Goal: Contribute content

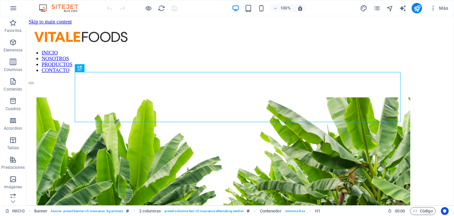
scroll to position [188, 0]
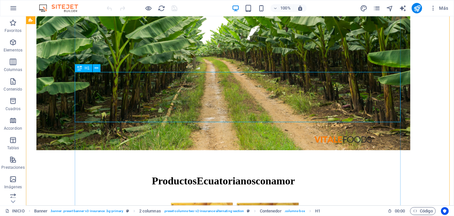
click at [246, 174] on div "Productos Ecuatorianos con amor" at bounding box center [223, 180] width 374 height 12
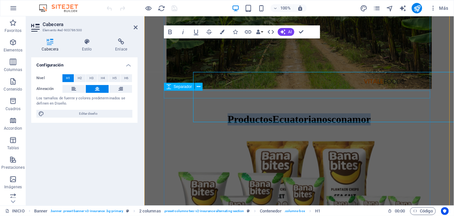
scroll to position [186, 0]
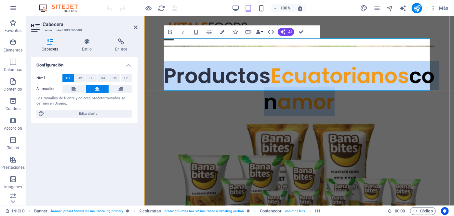
click at [366, 73] on h1 "Productos Ecuatorianos con amor" at bounding box center [299, 88] width 271 height 52
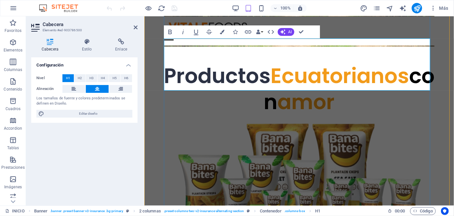
click at [425, 62] on h1 "Productos Ecuatorianos con amor" at bounding box center [299, 88] width 271 height 52
click at [264, 79] on span "con" at bounding box center [349, 88] width 171 height 55
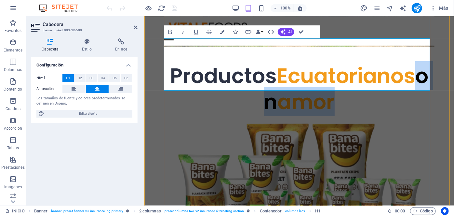
click at [342, 84] on h1 "Productos Ecuatorianos on amor" at bounding box center [299, 88] width 271 height 52
click at [296, 83] on span "Ecuatorianos on amor" at bounding box center [346, 88] width 165 height 55
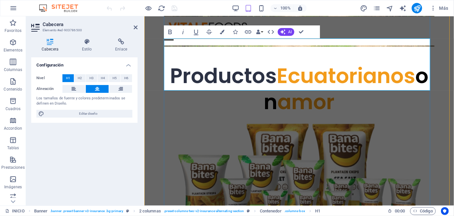
click at [264, 82] on span "on" at bounding box center [346, 88] width 165 height 55
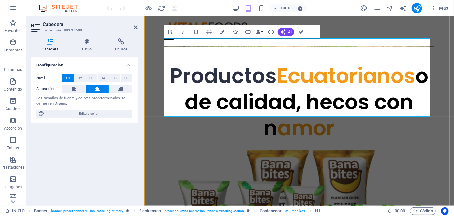
click at [347, 81] on span "ode calidad, hecos con n" at bounding box center [307, 101] width 244 height 81
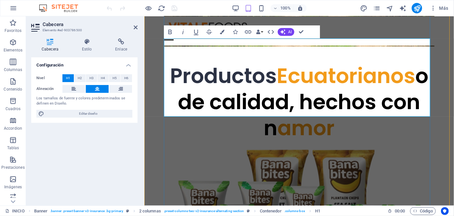
click at [339, 102] on h1 "Productos Ecuatorianos ode calidad, hechos con n amor" at bounding box center [299, 101] width 271 height 78
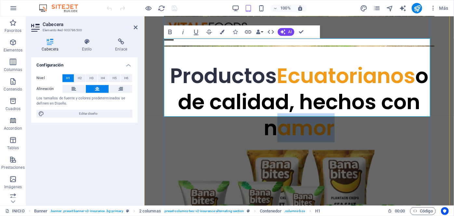
click at [339, 102] on h1 "Productos Ecuatorianos ode calidad, hechos con n amor" at bounding box center [299, 101] width 271 height 78
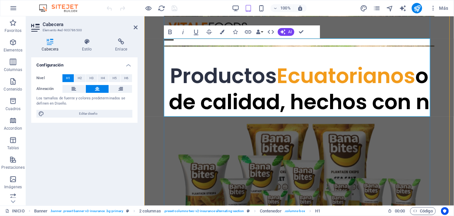
click at [187, 81] on span "ode calidad, hechos con n" at bounding box center [299, 88] width 261 height 55
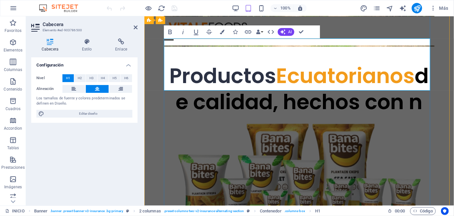
click at [416, 76] on span "de calidad, hechos con n" at bounding box center [302, 88] width 253 height 55
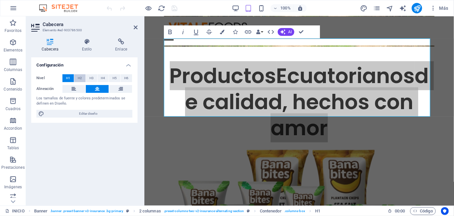
click at [77, 75] on button "H2" at bounding box center [79, 78] width 11 height 8
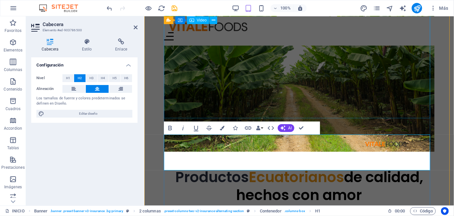
scroll to position [80, 0]
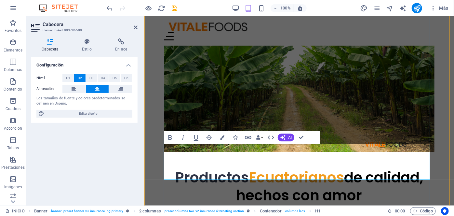
click at [318, 167] on span "Ecuatorianos de calidad, hechos con amor" at bounding box center [329, 186] width 187 height 38
click at [226, 136] on button "Colors" at bounding box center [222, 137] width 12 height 13
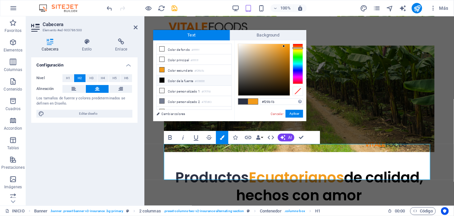
click at [176, 81] on li "Color de la fuente #000000" at bounding box center [194, 80] width 75 height 10
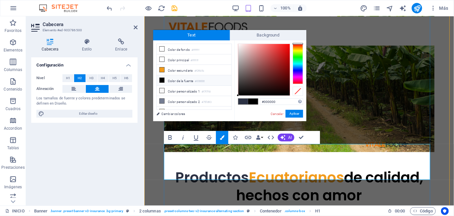
click at [387, 167] on span "de calidad, hechos con amor" at bounding box center [329, 186] width 187 height 38
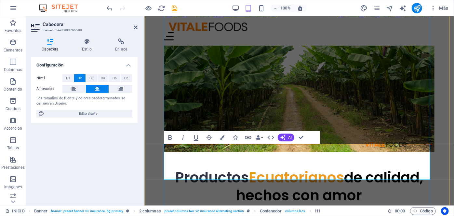
click at [263, 167] on span "Ecuatorianos de calidad, hechos con amor" at bounding box center [329, 186] width 187 height 38
click at [222, 137] on icon "button" at bounding box center [222, 137] width 5 height 5
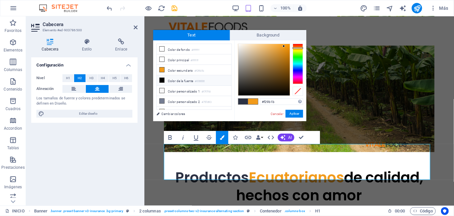
click at [180, 79] on li "Color de la fuente #000000" at bounding box center [194, 80] width 75 height 10
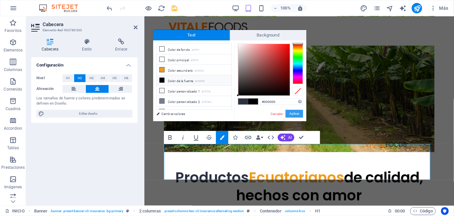
click at [289, 113] on button "Aplicar" at bounding box center [295, 114] width 18 height 8
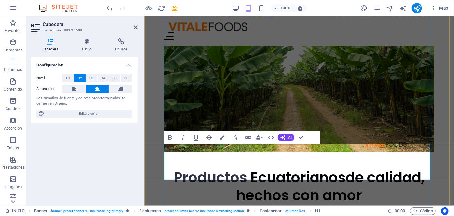
click at [414, 167] on span "de calidad, hechos con amor" at bounding box center [330, 186] width 189 height 38
drag, startPoint x: 381, startPoint y: 155, endPoint x: 388, endPoint y: 147, distance: 10.1
click at [388, 167] on span "de calidad, hechos con amor" at bounding box center [330, 186] width 189 height 38
click at [221, 138] on icon "button" at bounding box center [222, 137] width 5 height 5
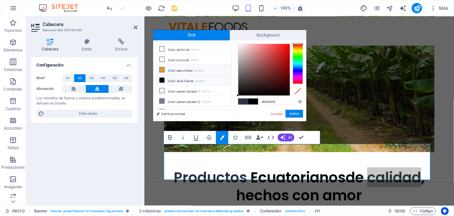
click at [183, 71] on li "Color secundario #f29b1b" at bounding box center [194, 70] width 75 height 10
type input "#f29b1b"
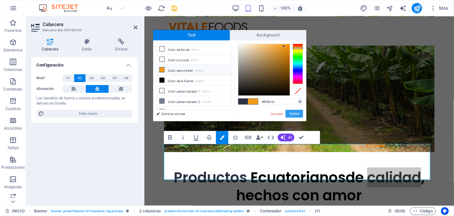
click at [292, 115] on button "Aplicar" at bounding box center [295, 114] width 18 height 8
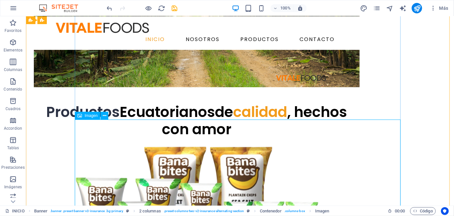
scroll to position [182, 0]
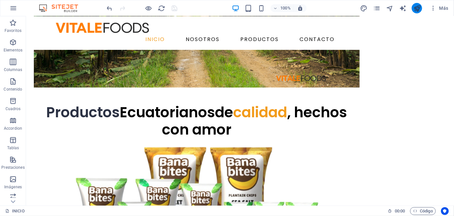
click at [419, 11] on icon "publish" at bounding box center [417, 8] width 7 height 7
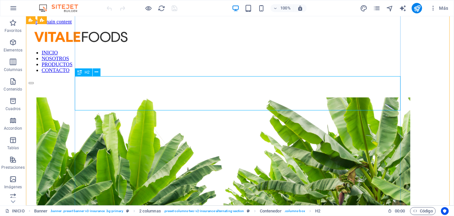
scroll to position [184, 0]
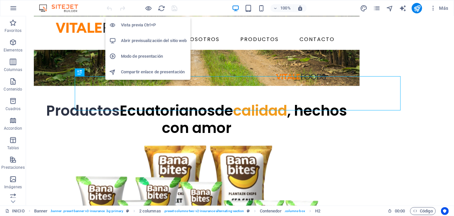
click at [152, 39] on h6 "Abrir previsualización del sitio web" at bounding box center [154, 41] width 66 height 8
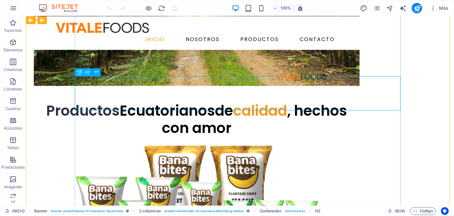
click at [312, 102] on div "Productos Ecuatorianos de calidad , hechos con amor" at bounding box center [197, 119] width 326 height 34
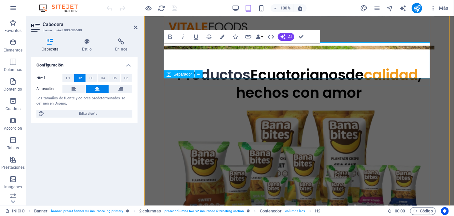
scroll to position [182, 0]
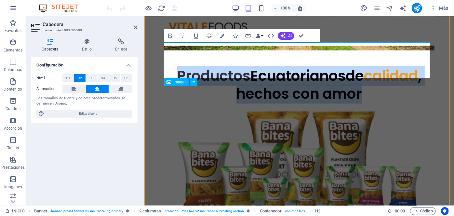
click at [401, 110] on figure at bounding box center [299, 164] width 271 height 108
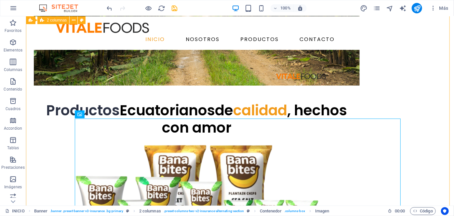
scroll to position [184, 0]
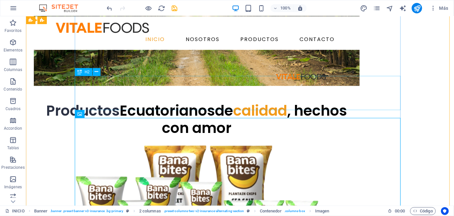
click at [356, 102] on div "Productos Ecuatorianos de calidad , hechos con amor" at bounding box center [197, 119] width 326 height 34
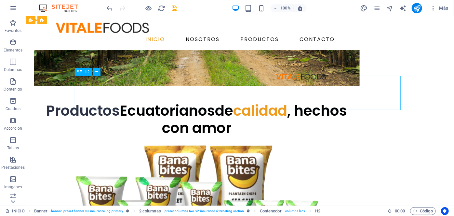
click at [358, 102] on div "Productos Ecuatorianos de calidad , hechos con amor" at bounding box center [197, 119] width 326 height 34
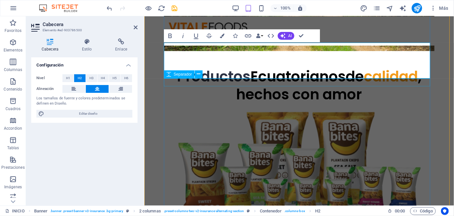
scroll to position [182, 0]
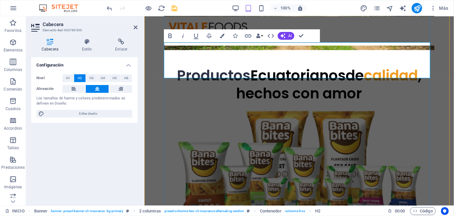
click at [236, 69] on span "de calidad , hechos con amor" at bounding box center [329, 84] width 186 height 38
click at [433, 105] on div "Productos Ecuatorianos de calidad , ‌hechos con amor Apoyamos a agricultores lo…" at bounding box center [299, 4] width 310 height 325
select select "px"
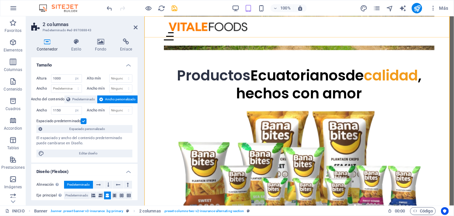
scroll to position [131, 0]
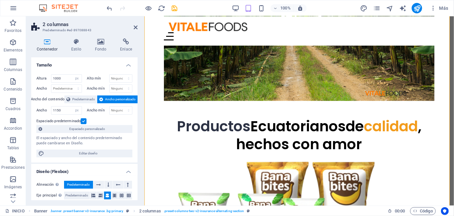
click at [132, 26] on h2 "2 columnas" at bounding box center [90, 24] width 95 height 6
click at [134, 27] on icon at bounding box center [136, 27] width 4 height 5
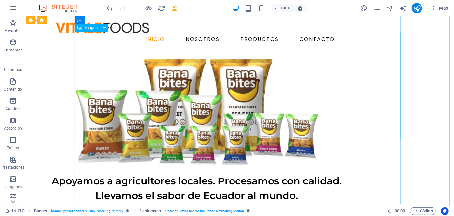
scroll to position [270, 0]
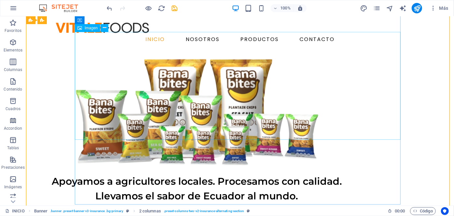
click at [183, 77] on figure at bounding box center [197, 112] width 326 height 108
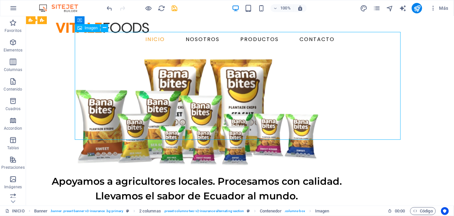
click at [183, 77] on figure at bounding box center [197, 112] width 326 height 108
select select "px"
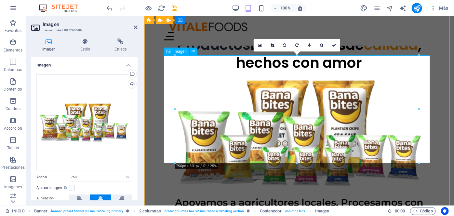
scroll to position [213, 0]
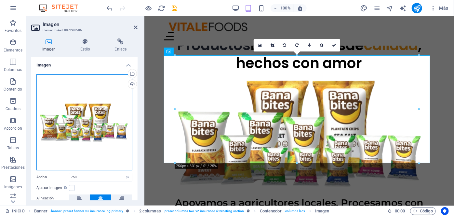
click at [82, 124] on div "Arrastra archivos aquí, haz clic para escoger archivos o selecciona archivos de…" at bounding box center [84, 122] width 96 height 96
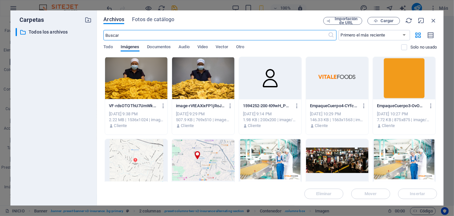
scroll to position [210, 0]
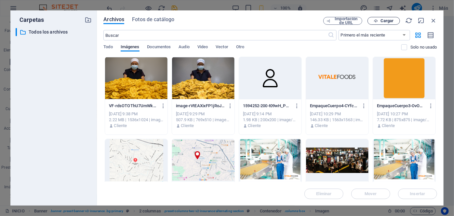
click at [392, 24] on button "Cargar" at bounding box center [384, 21] width 33 height 8
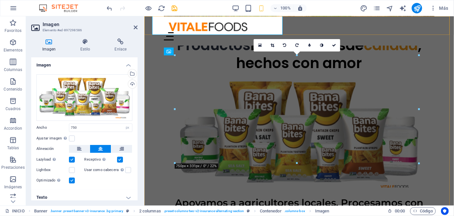
scroll to position [213, 0]
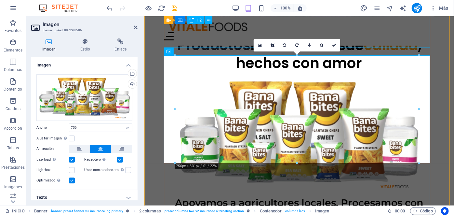
drag, startPoint x: 363, startPoint y: 97, endPoint x: 395, endPoint y: 11, distance: 91.9
drag, startPoint x: 395, startPoint y: 11, endPoint x: 444, endPoint y: 52, distance: 64.2
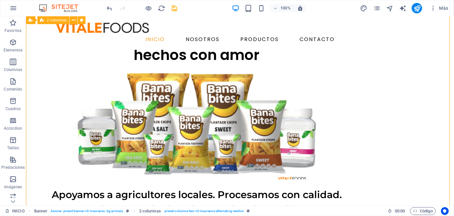
scroll to position [257, 0]
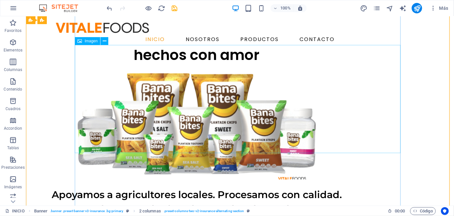
click at [337, 137] on figure at bounding box center [197, 125] width 326 height 108
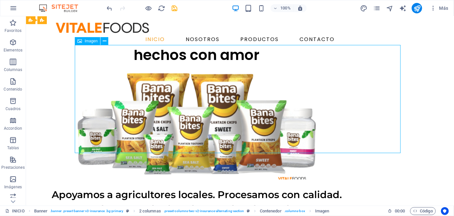
click at [337, 137] on figure at bounding box center [197, 125] width 326 height 108
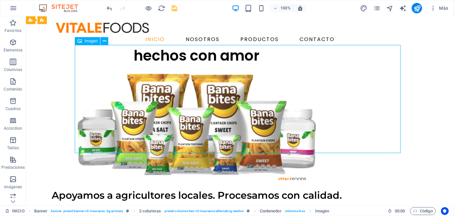
select select "px"
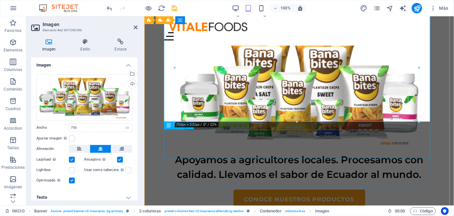
scroll to position [255, 0]
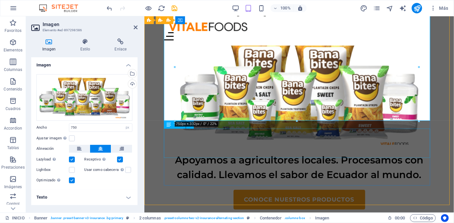
click at [306, 152] on div "Apoyamos a agricultores locales. Procesamos con calidad. Llevamos el sabor de E…" at bounding box center [299, 166] width 271 height 29
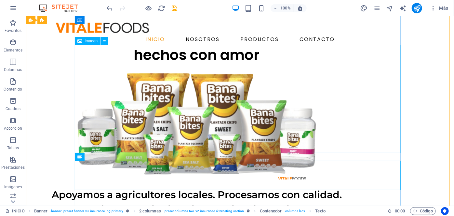
click at [304, 109] on figure at bounding box center [197, 125] width 326 height 108
select select "px"
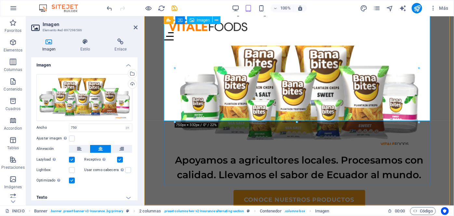
click at [306, 110] on figure at bounding box center [299, 91] width 271 height 108
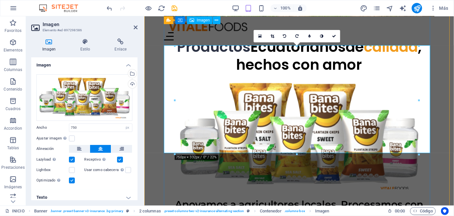
scroll to position [210, 0]
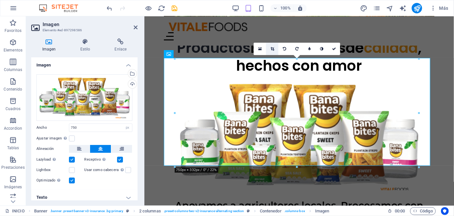
click at [271, 47] on icon at bounding box center [273, 49] width 4 height 4
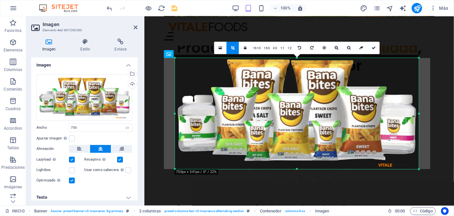
click at [298, 169] on div at bounding box center [297, 169] width 244 height 2
click at [292, 173] on div "180 170 160 150 140 130 120 110 100 90 80 70 60 50 40 30 20 10 0 -10 -20 -30 -4…" at bounding box center [296, 87] width 195 height 195
click at [374, 46] on icon at bounding box center [374, 48] width 4 height 4
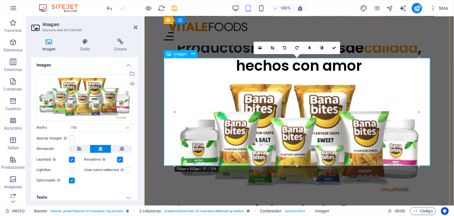
click at [324, 112] on figure at bounding box center [299, 137] width 271 height 111
click at [271, 48] on icon at bounding box center [273, 48] width 4 height 4
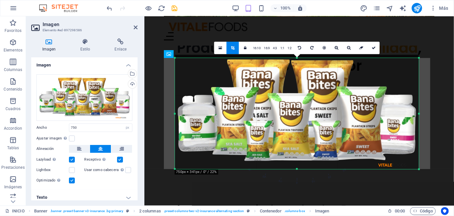
click at [297, 169] on div at bounding box center [297, 169] width 244 height 2
click at [373, 49] on icon at bounding box center [374, 48] width 4 height 4
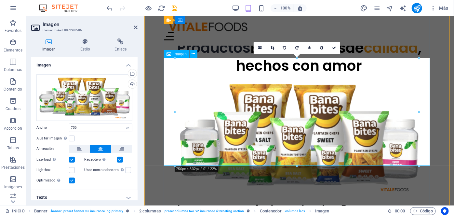
click at [335, 111] on figure at bounding box center [299, 137] width 271 height 111
click at [273, 46] on icon at bounding box center [273, 48] width 4 height 4
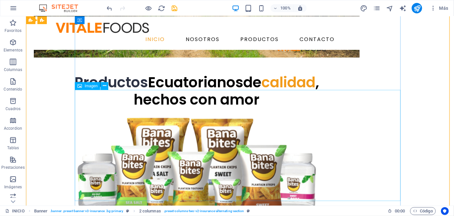
click at [283, 169] on figure at bounding box center [197, 171] width 326 height 111
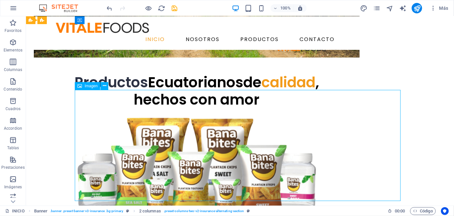
click at [283, 169] on figure at bounding box center [197, 171] width 326 height 111
select select "px"
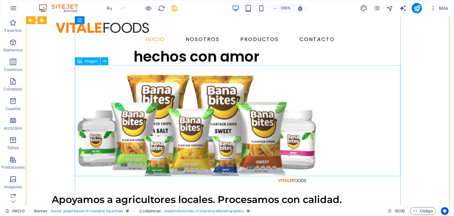
scroll to position [261, 0]
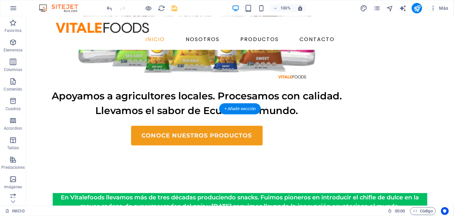
scroll to position [324, 0]
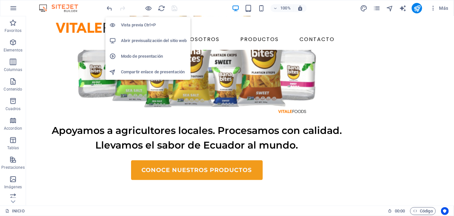
click at [142, 46] on li "Abrir previsualización del sitio web" at bounding box center [147, 41] width 85 height 16
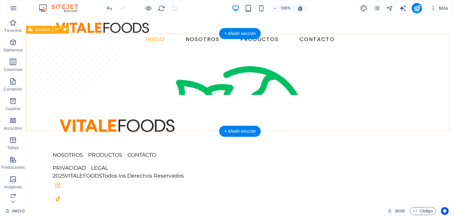
scroll to position [598, 0]
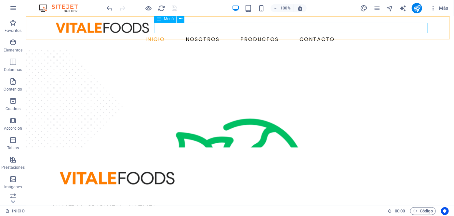
click at [257, 34] on nav "INICIO NOSOTROS PRODUCTOS CONTACTO" at bounding box center [240, 39] width 380 height 10
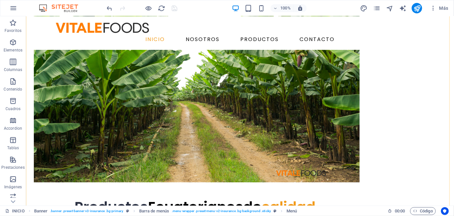
scroll to position [0, 0]
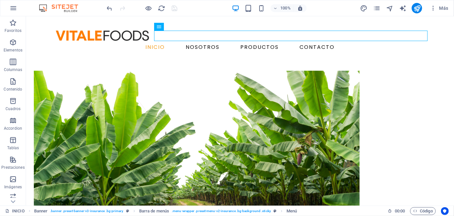
click at [0, 0] on div "Más" at bounding box center [0, 0] width 0 height 0
click at [0, 0] on icon "pages" at bounding box center [0, 0] width 0 height 0
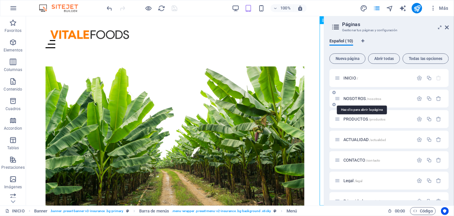
click at [354, 100] on span "NOSOTROS /nosotros" at bounding box center [363, 98] width 38 height 5
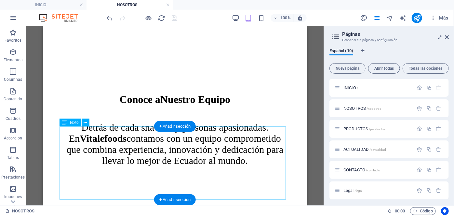
scroll to position [611, 0]
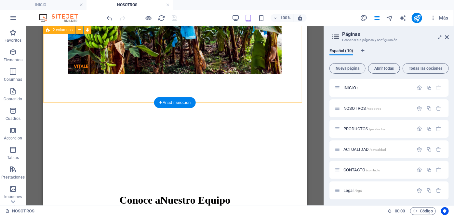
scroll to position [502, 0]
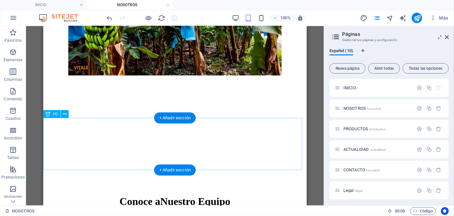
click at [60, 195] on div "Conoce a Nuestro Equipo" at bounding box center [175, 201] width 258 height 12
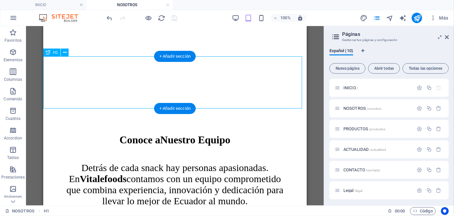
scroll to position [510, 0]
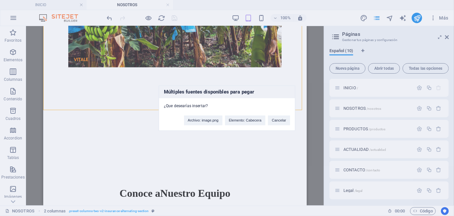
click at [139, 139] on div "Múltiples fuentes disponibles para pegar ¿Que desearías insertar? Archivo: imag…" at bounding box center [227, 108] width 454 height 216
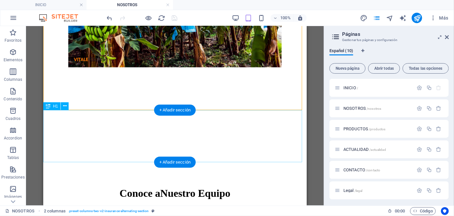
click at [138, 187] on div "Conoce a Nuestro Equipo" at bounding box center [175, 193] width 258 height 12
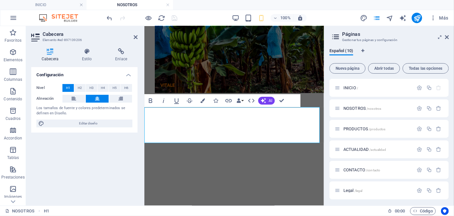
scroll to position [611, 0]
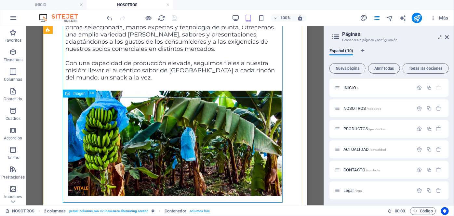
scroll to position [491, 0]
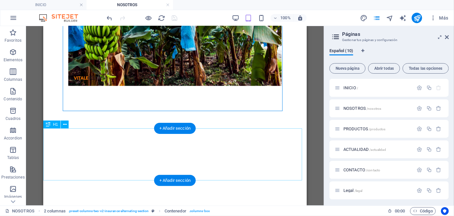
click at [114, 206] on div "Conoce a Nuestro Equipo" at bounding box center [175, 212] width 258 height 12
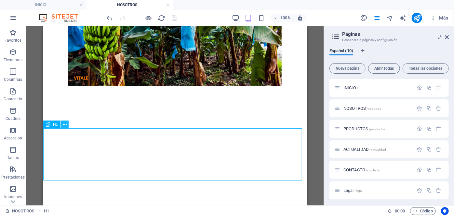
click at [67, 126] on icon at bounding box center [65, 124] width 4 height 7
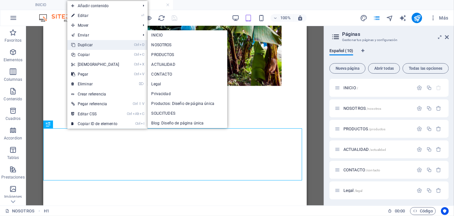
click at [92, 45] on link "Ctrl D Duplicar" at bounding box center [95, 45] width 56 height 10
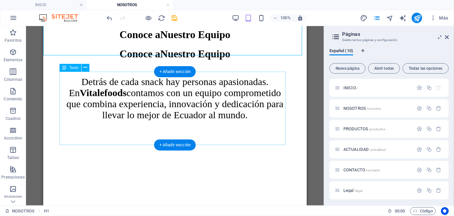
scroll to position [669, 0]
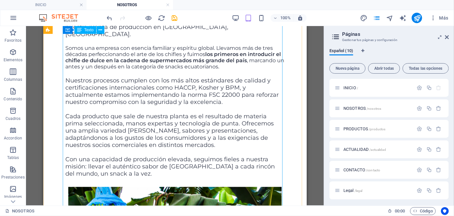
scroll to position [249, 0]
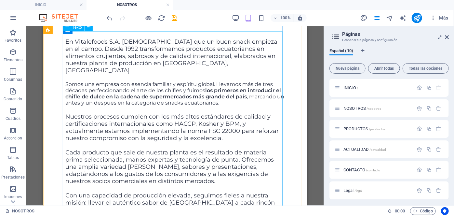
click at [199, 136] on div "En Vitalefoods S.A. [DEMOGRAPHIC_DATA] que un buen snack empieza en el campo. D…" at bounding box center [174, 125] width 219 height 175
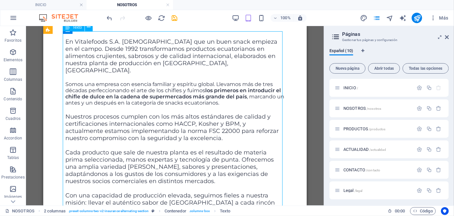
click at [199, 136] on div "En Vitalefoods S.A. [DEMOGRAPHIC_DATA] que un buen snack empieza en el campo. D…" at bounding box center [174, 125] width 219 height 175
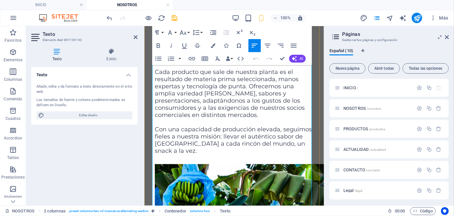
scroll to position [337, 0]
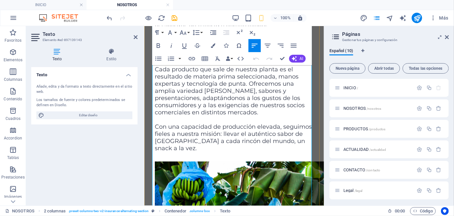
click at [233, 58] on span "Nuestros procesos cumplen con los más altos estándares de calidad y certificaci…" at bounding box center [232, 36] width 155 height 43
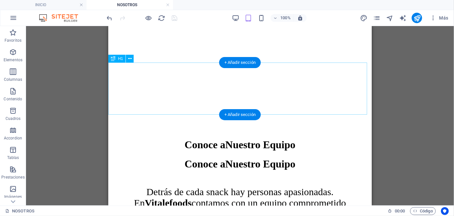
scroll to position [557, 0]
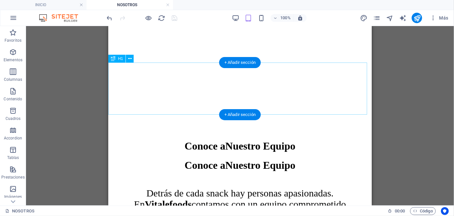
click at [278, 140] on div "Conoce a Nuestro Equipo" at bounding box center [240, 146] width 258 height 12
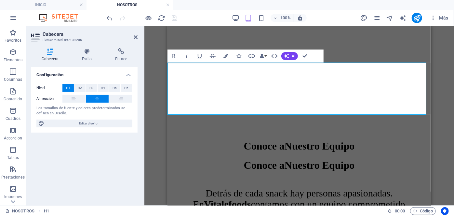
click at [284, 140] on span "Nuestro Equipo" at bounding box center [319, 146] width 70 height 12
click at [316, 140] on h1 "Nuestras Certificaciones" at bounding box center [299, 146] width 258 height 12
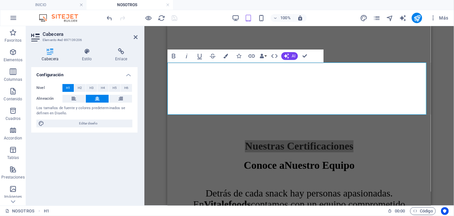
click at [445, 89] on div "Arrastra aquí para reemplazar el contenido existente. Si quieres crear un eleme…" at bounding box center [299, 115] width 310 height 179
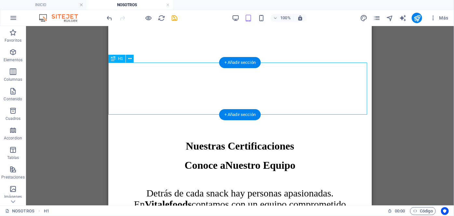
click at [292, 140] on div "Nuestras Certificaciones" at bounding box center [240, 146] width 258 height 12
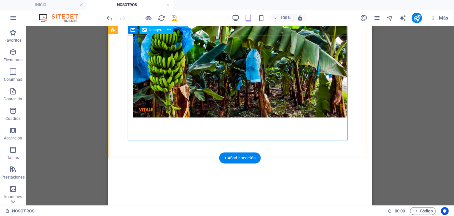
scroll to position [459, 0]
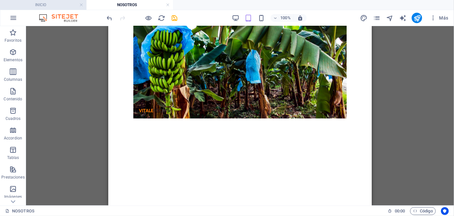
click at [55, 5] on h4 "INICIO" at bounding box center [43, 4] width 87 height 7
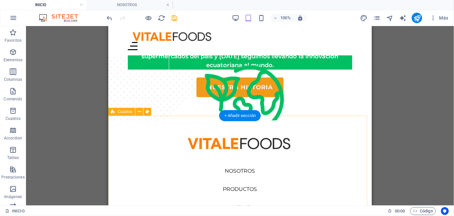
scroll to position [541, 0]
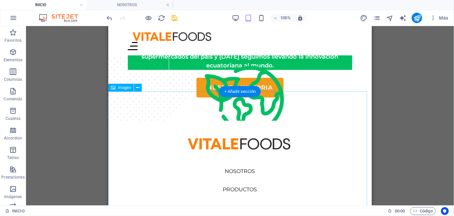
click at [177, 113] on figure at bounding box center [240, 52] width 264 height 140
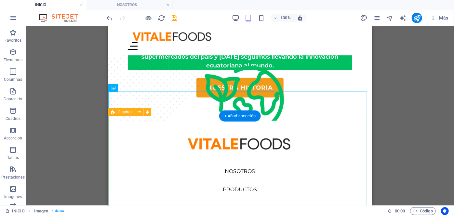
click at [174, 120] on div "Sostenibilidad Apoyo directo a agricultores locales y contribuyendo a familias …" at bounding box center [240, 64] width 264 height 114
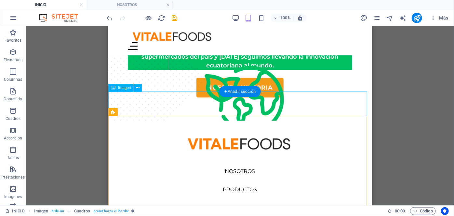
click at [171, 97] on figure at bounding box center [240, 52] width 264 height 140
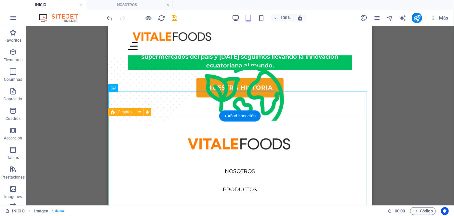
click at [172, 120] on div "Sostenibilidad Apoyo directo a agricultores locales y contribuyendo a familias …" at bounding box center [240, 64] width 264 height 114
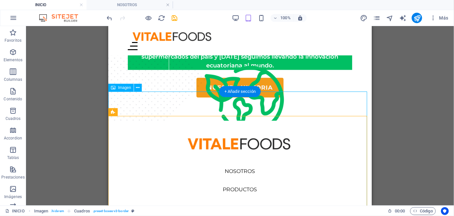
click at [117, 99] on figure at bounding box center [240, 52] width 264 height 140
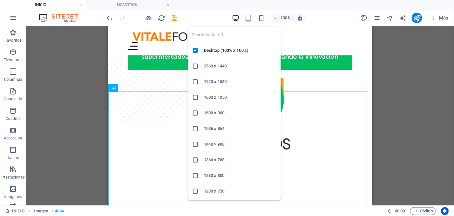
click at [239, 19] on icon "button" at bounding box center [235, 17] width 7 height 7
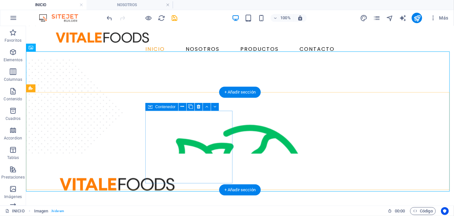
scroll to position [603, 0]
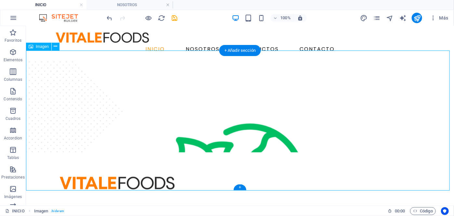
click at [85, 71] on figure at bounding box center [240, 84] width 428 height 140
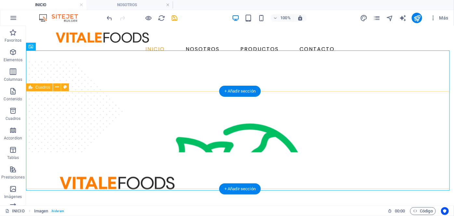
click at [31, 105] on div "Sostenibilidad Apoyo directo a agricultores locales y contribuyendo a familias …" at bounding box center [240, 103] width 428 height 98
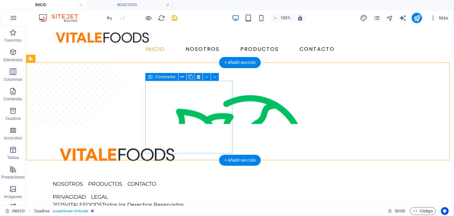
scroll to position [632, 0]
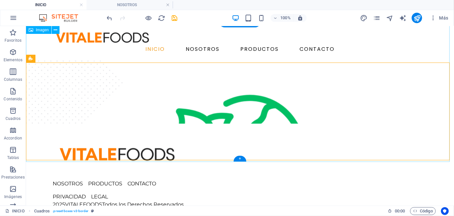
click at [169, 57] on figure at bounding box center [240, 55] width 428 height 140
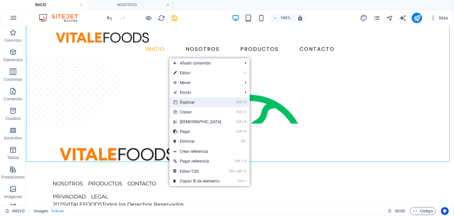
click at [207, 100] on link "Ctrl D Duplicar" at bounding box center [198, 102] width 56 height 10
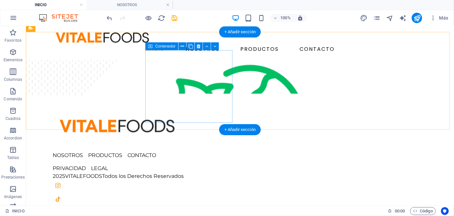
scroll to position [660, 0]
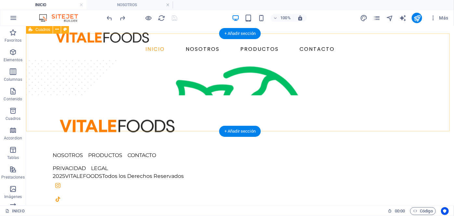
click at [150, 49] on div "Sostenibilidad Apoyo directo a agricultores locales y contribuyendo a familias …" at bounding box center [240, 46] width 428 height 98
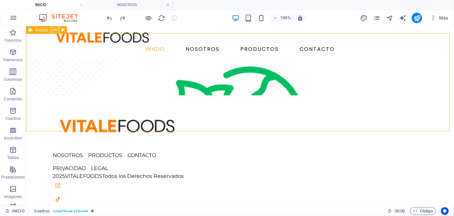
click at [54, 31] on icon at bounding box center [55, 30] width 4 height 7
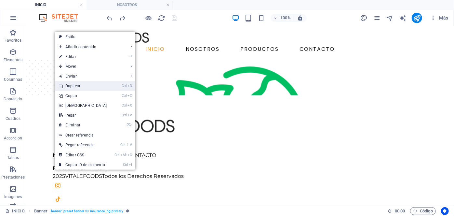
click at [91, 87] on link "Ctrl D Duplicar" at bounding box center [83, 86] width 56 height 10
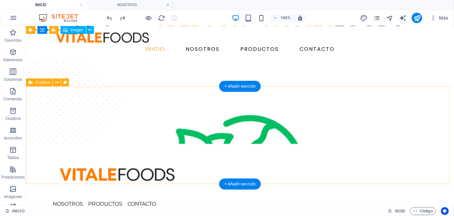
scroll to position [612, 0]
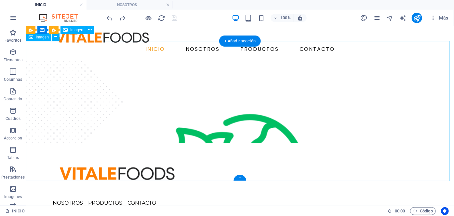
click at [131, 66] on figure at bounding box center [240, 74] width 428 height 140
click at [314, 61] on figure at bounding box center [240, 74] width 428 height 140
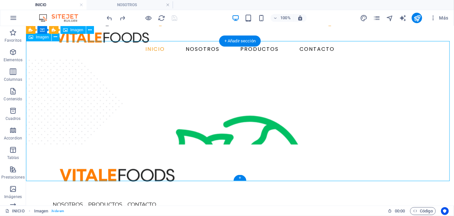
select select "px"
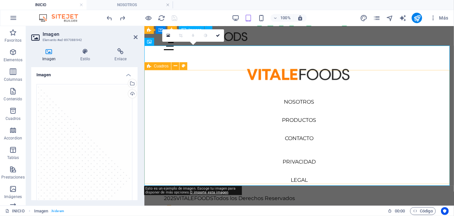
scroll to position [563, 0]
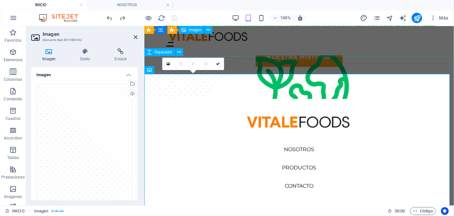
select select "px"
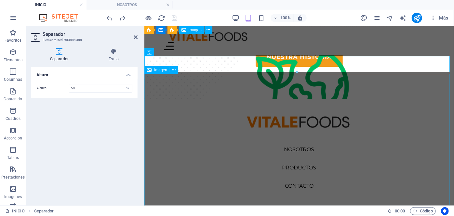
click at [255, 75] on figure at bounding box center [299, 30] width 310 height 140
select select "px"
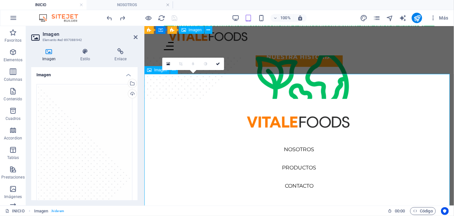
click at [255, 75] on figure at bounding box center [299, 30] width 310 height 140
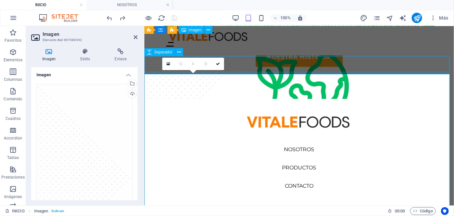
select select "px"
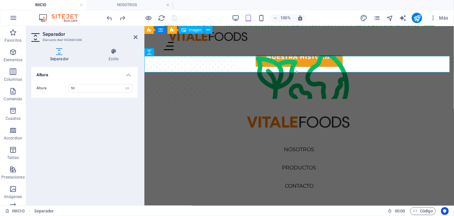
click at [225, 81] on figure at bounding box center [299, 30] width 310 height 140
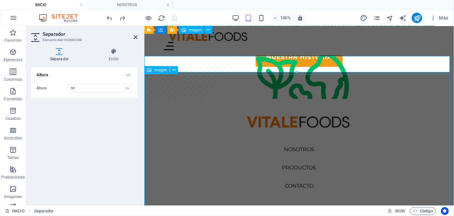
click at [225, 81] on figure at bounding box center [299, 30] width 310 height 140
select select "px"
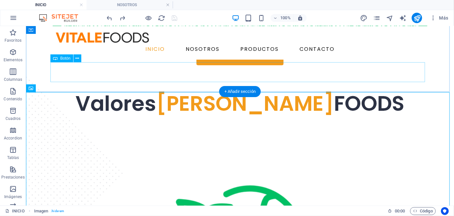
scroll to position [588, 0]
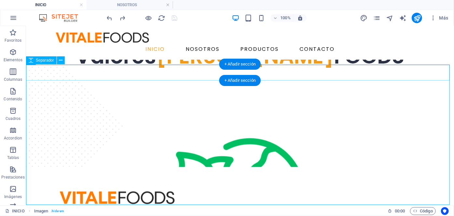
click at [156, 44] on div at bounding box center [240, 36] width 428 height 16
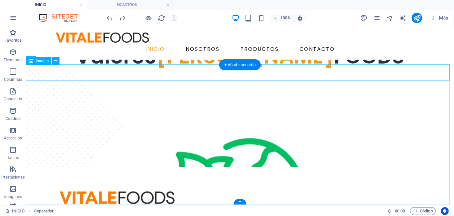
click at [156, 64] on figure at bounding box center [240, 98] width 428 height 140
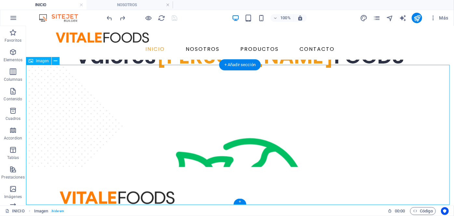
click at [161, 96] on figure at bounding box center [240, 98] width 428 height 140
select select "px"
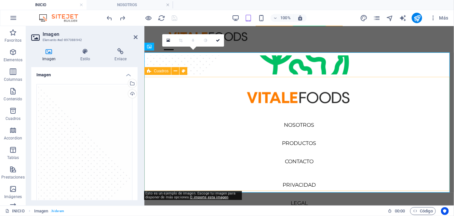
scroll to position [586, 0]
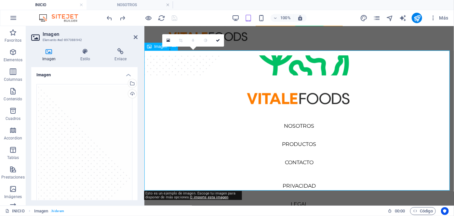
click at [199, 60] on figure at bounding box center [299, 7] width 310 height 140
click at [172, 75] on div "Sostenibilidad Apoyo directo a agricultores locales y contribuyendo a familias …" at bounding box center [299, 18] width 310 height 114
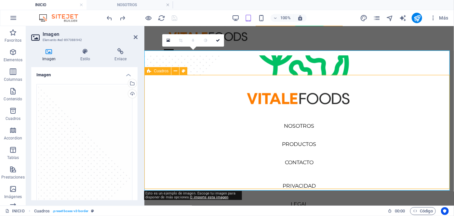
scroll to position [589, 0]
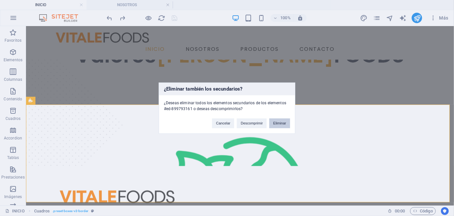
click at [286, 124] on button "Eliminar" at bounding box center [279, 123] width 21 height 10
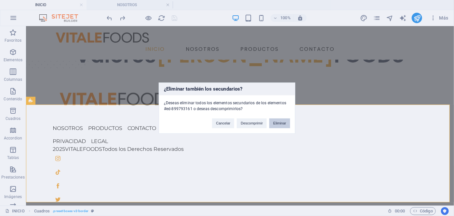
scroll to position [563, 0]
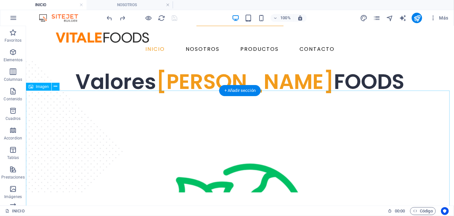
click at [39, 127] on figure at bounding box center [240, 124] width 428 height 140
select select "px"
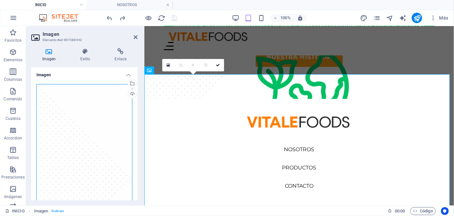
click at [70, 103] on div "Arrastra archivos aquí, haz clic para escoger archivos o selecciona archivos de…" at bounding box center [84, 178] width 96 height 188
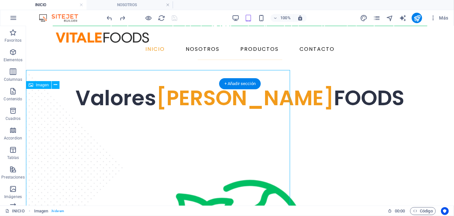
scroll to position [566, 0]
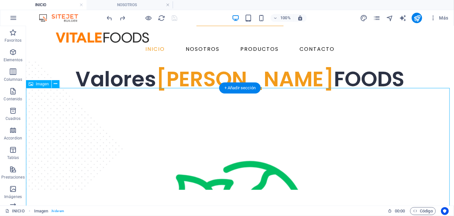
click at [52, 127] on figure at bounding box center [240, 121] width 428 height 140
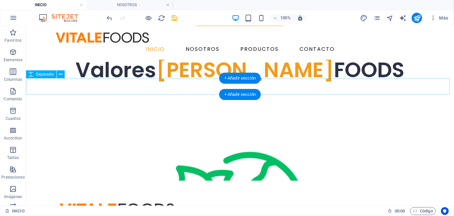
scroll to position [574, 0]
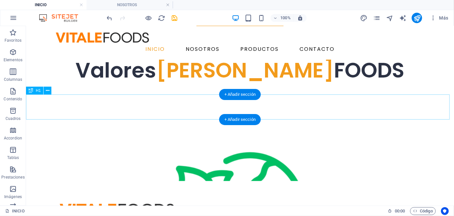
click at [111, 83] on div "Valores [PERSON_NAME] FOODS" at bounding box center [240, 70] width 428 height 25
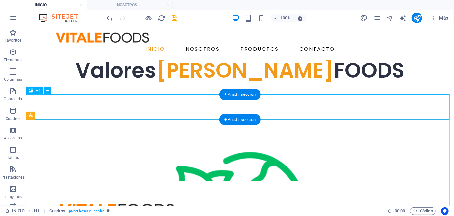
click at [95, 83] on div "Valores [PERSON_NAME] FOODS" at bounding box center [240, 70] width 428 height 25
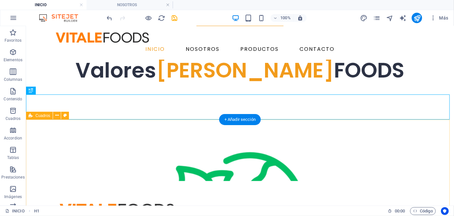
click at [63, 123] on div "Sostenibilidad Apoyo directo a agricultores locales y contribuyendo a familias …" at bounding box center [240, 132] width 428 height 98
click at [58, 116] on icon at bounding box center [57, 115] width 4 height 7
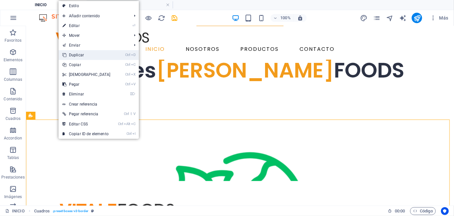
click at [99, 57] on link "Ctrl D Duplicar" at bounding box center [87, 55] width 56 height 10
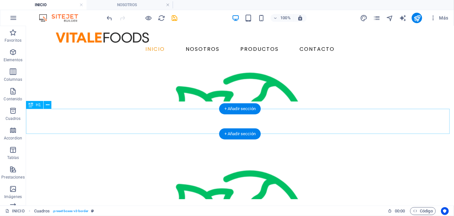
scroll to position [547, 0]
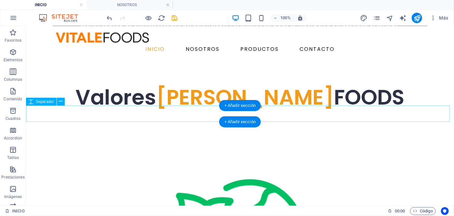
click at [84, 85] on div at bounding box center [240, 77] width 428 height 16
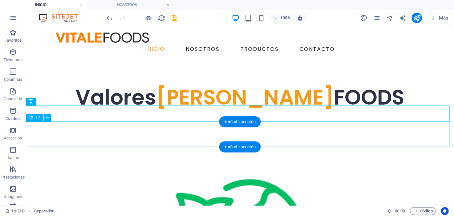
click at [85, 110] on div "Valores [PERSON_NAME] FOODS" at bounding box center [240, 97] width 428 height 25
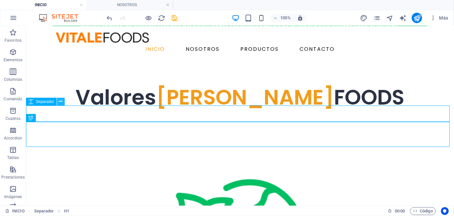
click at [60, 103] on icon at bounding box center [61, 101] width 4 height 7
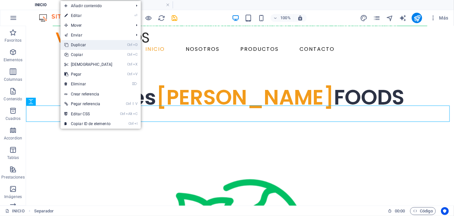
click at [104, 47] on link "Ctrl D Duplicar" at bounding box center [89, 45] width 56 height 10
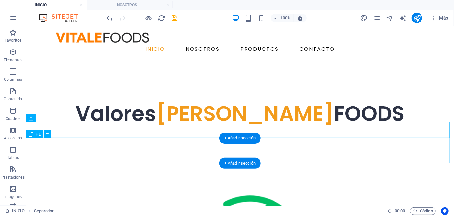
click at [125, 126] on div "Valores [PERSON_NAME] FOODS" at bounding box center [240, 113] width 428 height 25
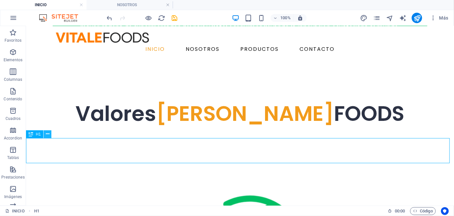
click at [47, 134] on icon at bounding box center [48, 134] width 4 height 7
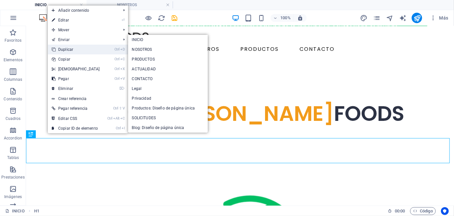
click at [89, 49] on link "Ctrl D Duplicar" at bounding box center [76, 50] width 56 height 10
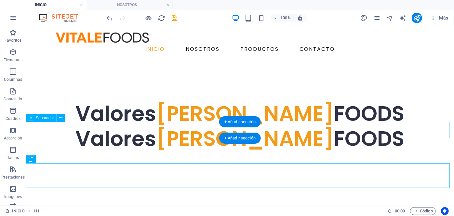
click at [93, 101] on div at bounding box center [240, 93] width 428 height 16
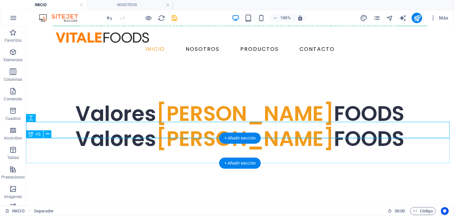
click at [95, 126] on div "Valores [PERSON_NAME] FOODS" at bounding box center [240, 113] width 428 height 25
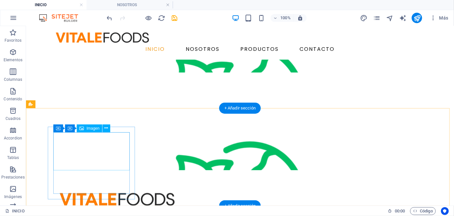
scroll to position [683, 0]
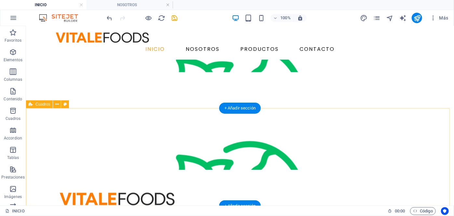
click at [56, 117] on div "Sostenibilidad Apoyo directo a agricultores locales y contribuyendo a familias …" at bounding box center [240, 121] width 428 height 98
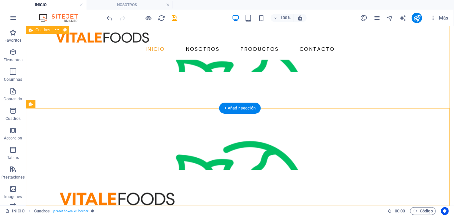
click at [39, 72] on div "Sostenibilidad Apoyo directo a agricultores locales y contribuyendo a familias …" at bounding box center [240, 23] width 428 height 98
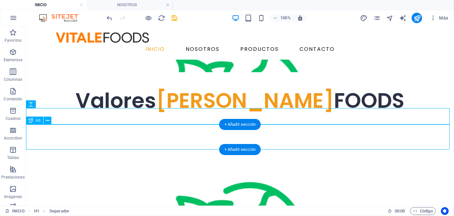
scroll to position [694, 0]
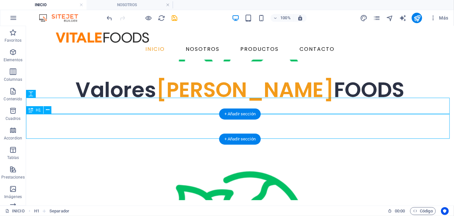
click at [145, 102] on div "Valores [PERSON_NAME] FOODS" at bounding box center [240, 89] width 428 height 25
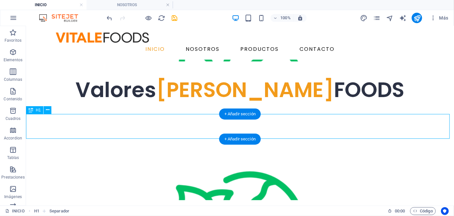
click at [145, 102] on div "Valores [PERSON_NAME] FOODS" at bounding box center [240, 89] width 428 height 25
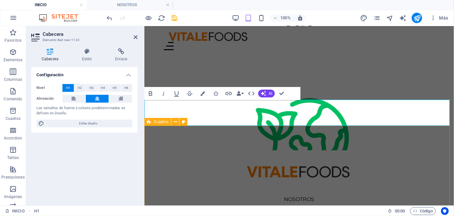
scroll to position [692, 0]
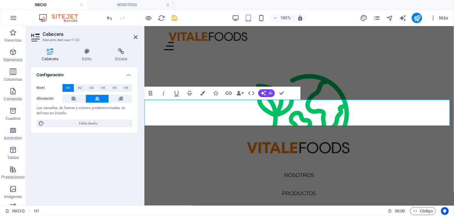
click at [202, 91] on icon "button" at bounding box center [202, 93] width 5 height 5
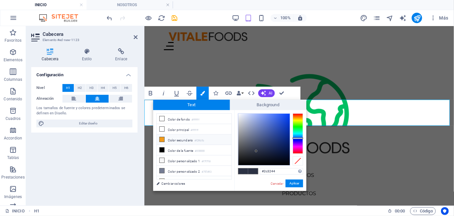
click at [171, 141] on li "Color secundario #f29b1b" at bounding box center [194, 139] width 75 height 10
type input "#f29b1b"
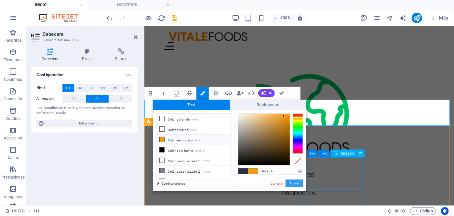
click at [292, 183] on button "Aplicar" at bounding box center [295, 183] width 18 height 8
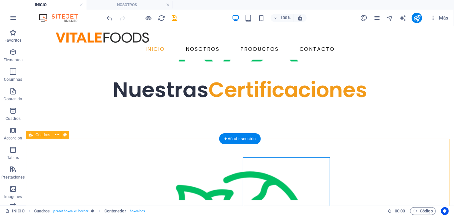
click at [274, 144] on div "Sostenibilidad Apoyo directo a agricultores locales y contribuyendo a familias …" at bounding box center [240, 151] width 428 height 98
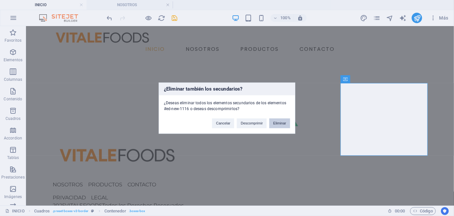
click at [276, 122] on button "Eliminar" at bounding box center [279, 123] width 21 height 10
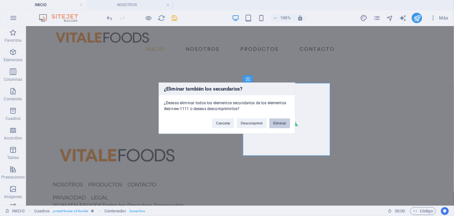
click at [279, 122] on button "Eliminar" at bounding box center [279, 123] width 21 height 10
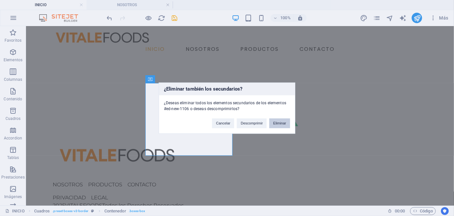
click at [283, 122] on button "Eliminar" at bounding box center [279, 123] width 21 height 10
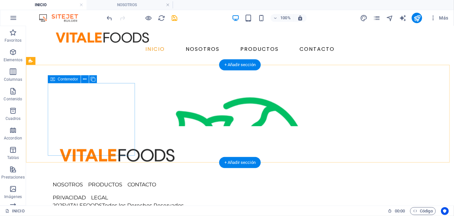
click at [49, 101] on div "Sostenibilidad Apoyo directo a agricultores locales y contribuyendo a familias …" at bounding box center [74, 194] width 87 height 256
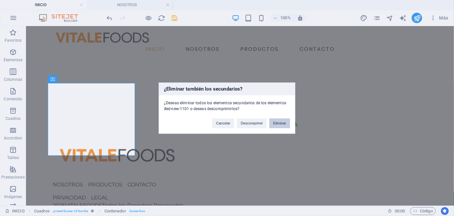
click at [283, 127] on button "Eliminar" at bounding box center [279, 123] width 21 height 10
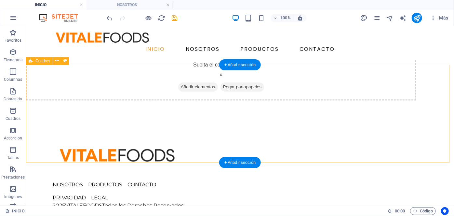
click at [200, 91] on span "Añadir elementos" at bounding box center [198, 86] width 40 height 9
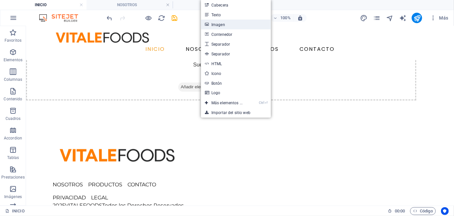
click at [228, 25] on link "Imagen" at bounding box center [236, 25] width 70 height 10
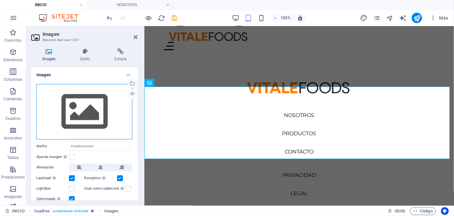
click at [94, 114] on div "Arrastra archivos aquí, haz clic para escoger archivos o selecciona archivos de…" at bounding box center [84, 111] width 96 height 55
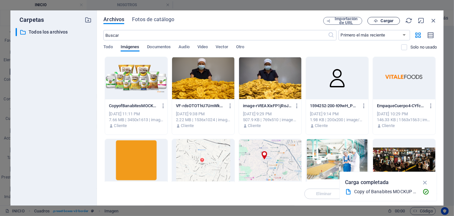
click at [380, 21] on span "Cargar" at bounding box center [384, 21] width 27 height 4
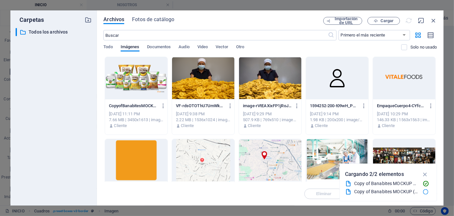
click at [201, 92] on div at bounding box center [203, 78] width 62 height 42
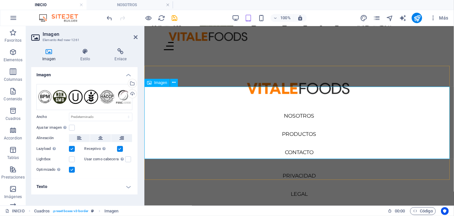
scroll to position [752, 0]
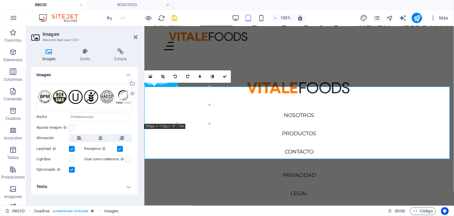
click at [268, 32] on figure at bounding box center [299, 8] width 310 height 47
click at [264, 32] on figure at bounding box center [299, 8] width 310 height 47
click at [267, 66] on div at bounding box center [299, 9] width 310 height 114
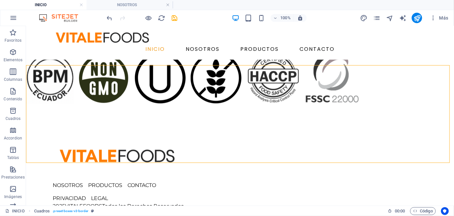
scroll to position [768, 0]
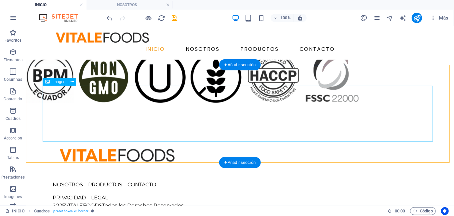
click at [244, 102] on figure at bounding box center [221, 76] width 391 height 51
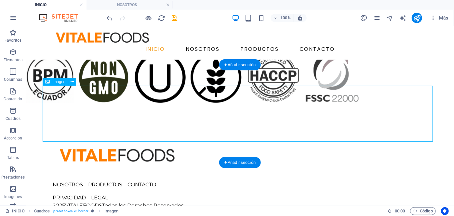
click at [244, 102] on figure at bounding box center [221, 76] width 391 height 51
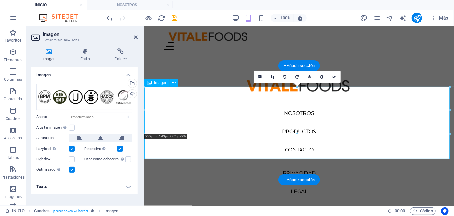
scroll to position [752, 0]
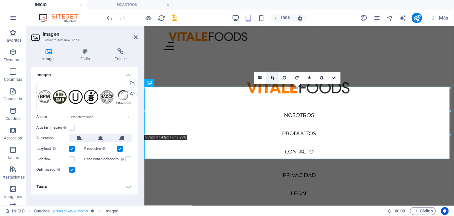
click at [270, 79] on link at bounding box center [273, 78] width 12 height 12
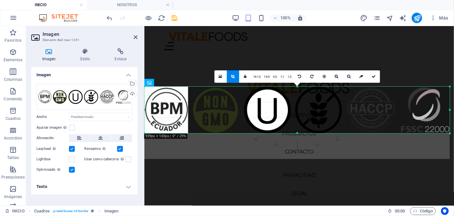
click at [268, 102] on div at bounding box center [297, 110] width 306 height 47
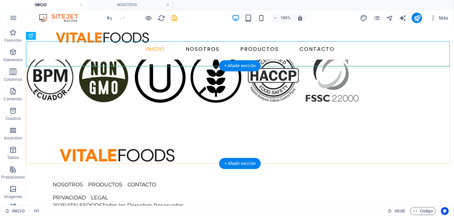
scroll to position [768, 0]
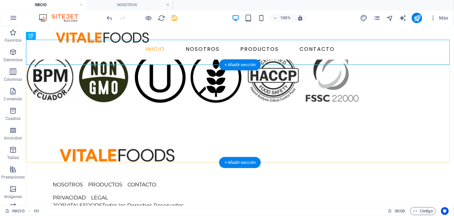
click at [265, 126] on div at bounding box center [240, 77] width 428 height 98
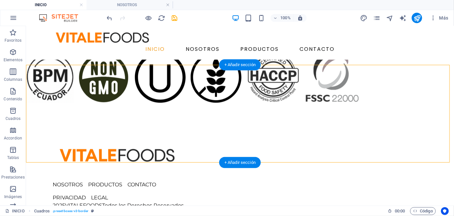
click at [265, 126] on div at bounding box center [240, 77] width 428 height 98
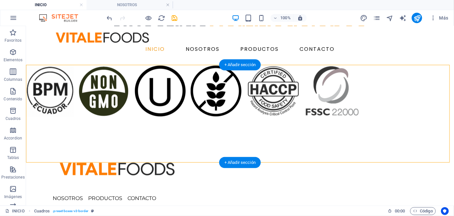
select select "px"
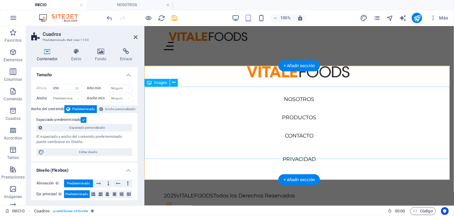
scroll to position [752, 0]
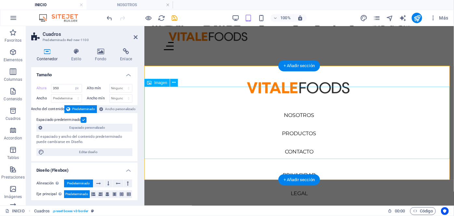
click at [270, 34] on figure at bounding box center [299, 8] width 310 height 51
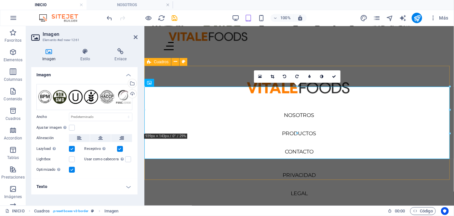
click at [199, 66] on div at bounding box center [299, 9] width 310 height 114
select select "px"
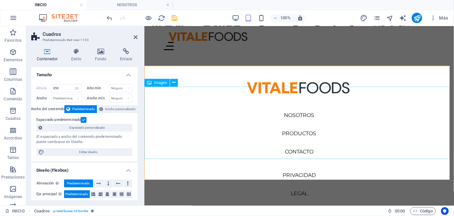
click at [194, 34] on figure at bounding box center [299, 8] width 310 height 51
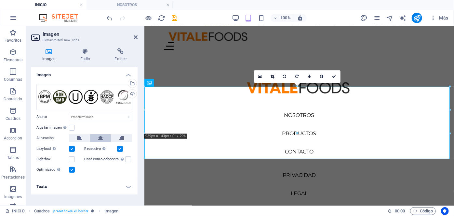
click at [96, 137] on button at bounding box center [100, 138] width 21 height 8
click at [299, 66] on div at bounding box center [299, 9] width 310 height 114
select select "px"
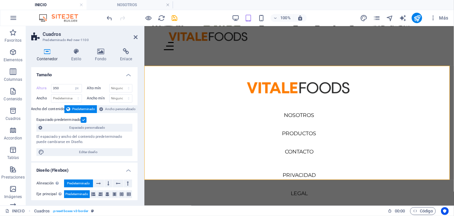
click at [163, 163] on div "100% Más" at bounding box center [154, 167] width 17 height 8
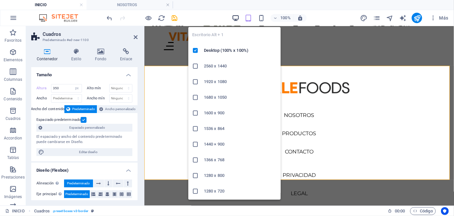
click at [235, 17] on icon "button" at bounding box center [235, 17] width 7 height 7
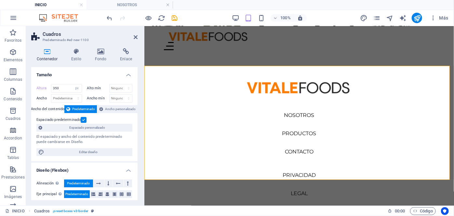
click at [131, 37] on header "Cuadros Predeterminado #ed-new-1100" at bounding box center [84, 34] width 106 height 17
click at [134, 38] on icon at bounding box center [136, 36] width 4 height 5
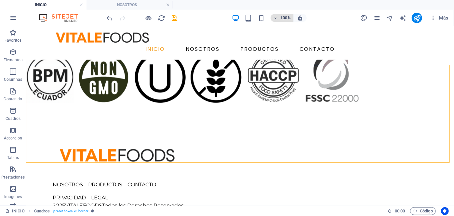
click at [282, 14] on h6 "100%" at bounding box center [286, 18] width 10 height 8
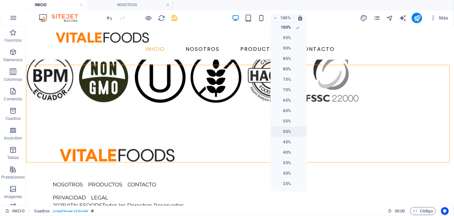
click at [290, 132] on h6 "50%" at bounding box center [283, 132] width 17 height 8
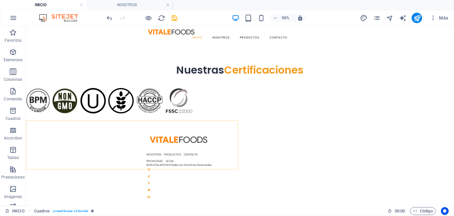
scroll to position [618, 0]
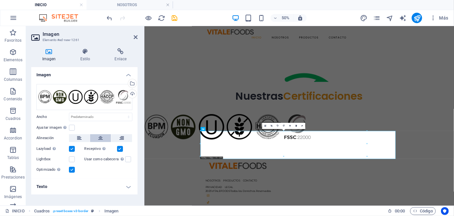
click at [104, 135] on button at bounding box center [100, 138] width 21 height 8
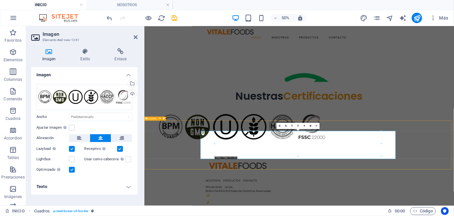
select select "px"
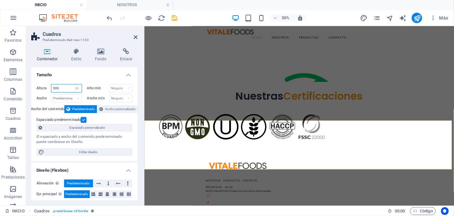
click at [61, 89] on input "300" at bounding box center [66, 88] width 30 height 8
type input "200"
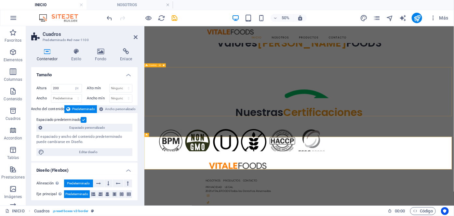
click at [220, 169] on div "Sostenibilidad Apoyo directo a agricultores locales y contribuyendo a familias …" at bounding box center [454, 121] width 620 height 98
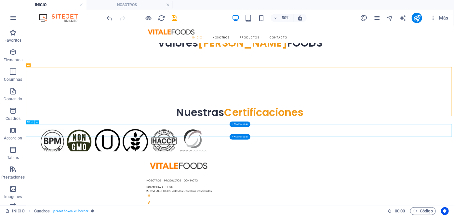
click at [393, 211] on div "Nuestras Certificaciones" at bounding box center [454, 198] width 857 height 25
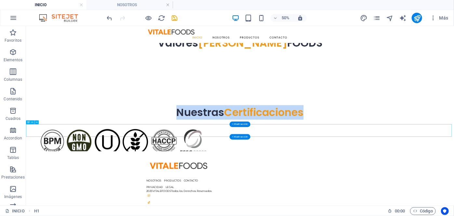
click at [156, 211] on h1 "Nuestras Certificaciones" at bounding box center [454, 198] width 857 height 25
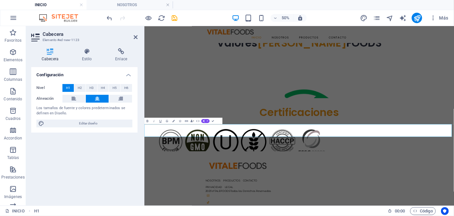
click at [433, 212] on span "Certificaciones" at bounding box center [454, 197] width 159 height 29
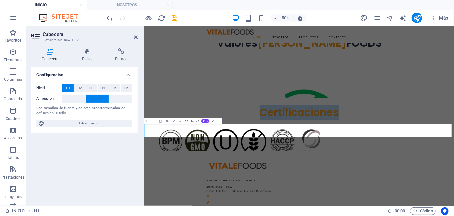
click at [433, 212] on span "Certificaciones" at bounding box center [454, 197] width 159 height 29
click at [174, 122] on button "Colors" at bounding box center [174, 120] width 6 height 7
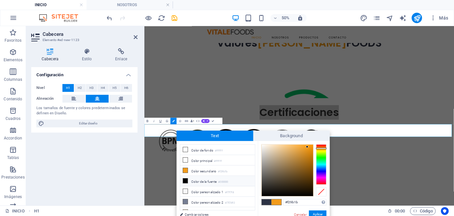
click at [186, 178] on icon at bounding box center [185, 180] width 5 height 5
type input "#000000"
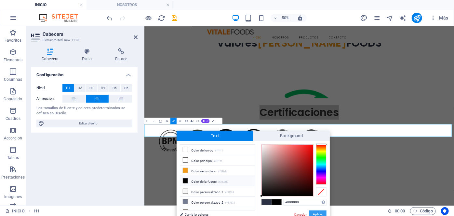
click at [315, 212] on button "Aplicar" at bounding box center [318, 214] width 18 height 8
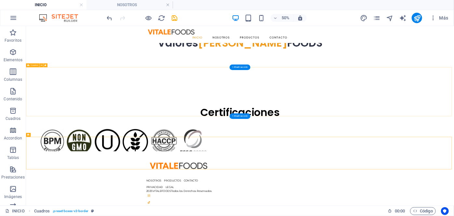
click at [155, 169] on div "Sostenibilidad Apoyo directo a agricultores locales y contribuyendo a familias …" at bounding box center [454, 121] width 857 height 98
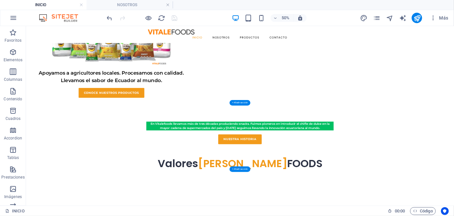
scroll to position [344, 0]
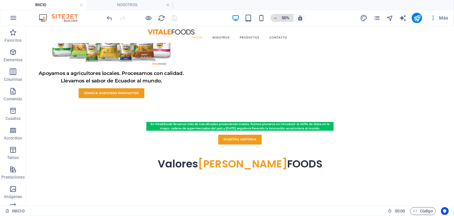
click at [286, 20] on h6 "50%" at bounding box center [286, 18] width 10 height 8
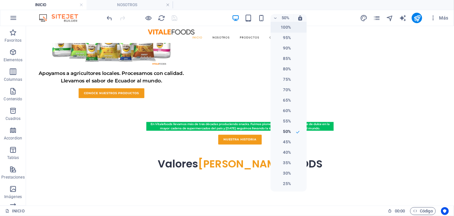
click at [291, 31] on li "100%" at bounding box center [289, 27] width 36 height 10
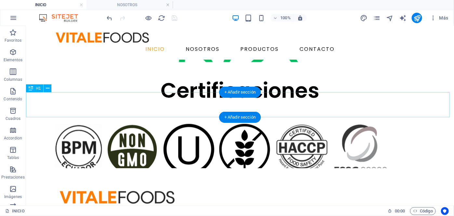
scroll to position [736, 0]
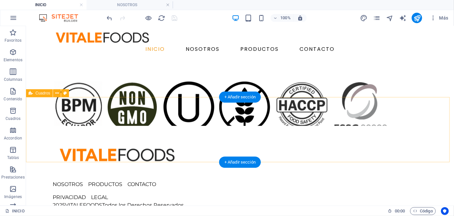
click at [33, 125] on div at bounding box center [240, 92] width 428 height 65
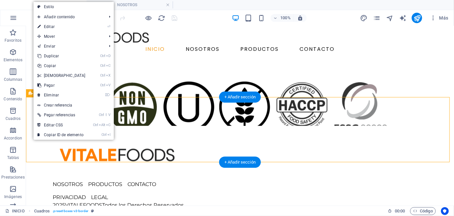
click at [31, 111] on div at bounding box center [240, 92] width 428 height 65
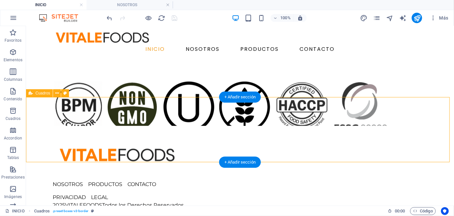
click at [31, 111] on div at bounding box center [240, 92] width 428 height 65
select select "px"
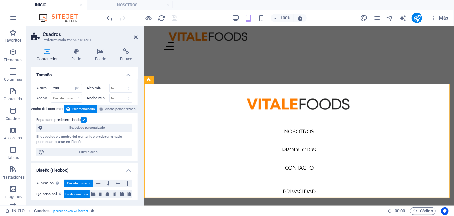
scroll to position [734, 0]
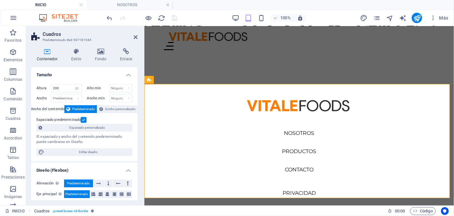
type input "350"
click at [103, 54] on icon at bounding box center [100, 51] width 23 height 7
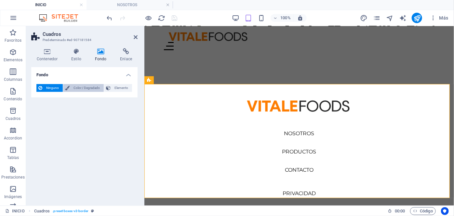
click at [81, 88] on span "Color / Degradado" at bounding box center [87, 88] width 30 height 8
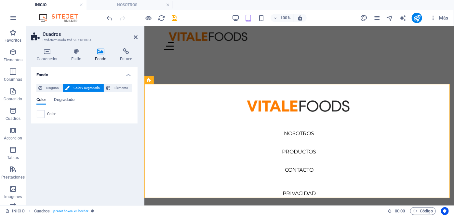
click at [45, 110] on div "Color" at bounding box center [84, 114] width 95 height 8
click at [42, 113] on span at bounding box center [40, 113] width 7 height 7
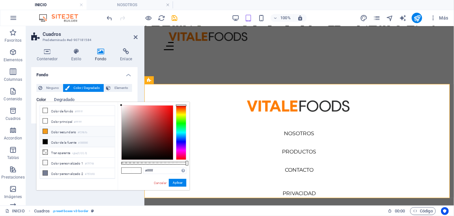
click at [51, 130] on li "Color secundario #f29b1b" at bounding box center [77, 131] width 75 height 10
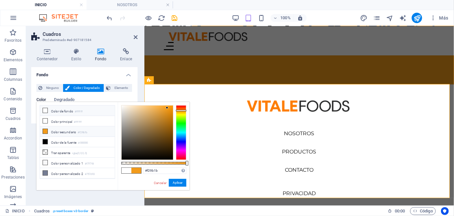
click at [60, 110] on li "Color de fondo #ffffff" at bounding box center [77, 110] width 75 height 10
type input "#ffffff"
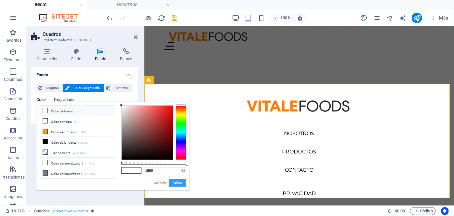
click at [173, 181] on button "Aplicar" at bounding box center [178, 183] width 18 height 8
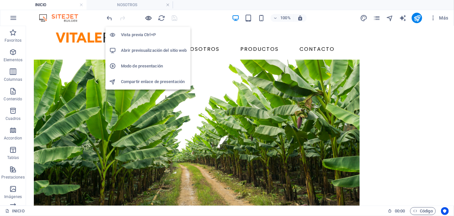
scroll to position [35, 0]
click at [146, 49] on h6 "Abrir previsualización del sitio web" at bounding box center [154, 51] width 66 height 8
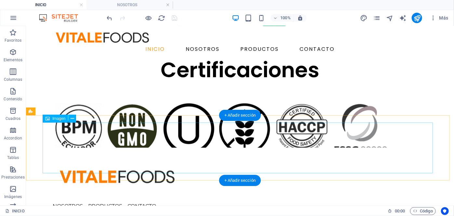
scroll to position [711, 0]
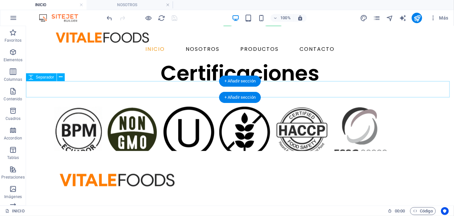
click at [122, 61] on div at bounding box center [240, 52] width 428 height 16
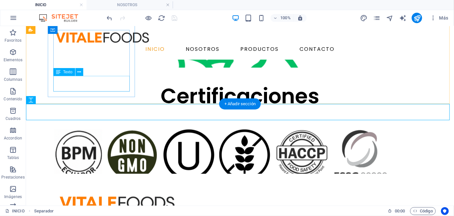
scroll to position [688, 0]
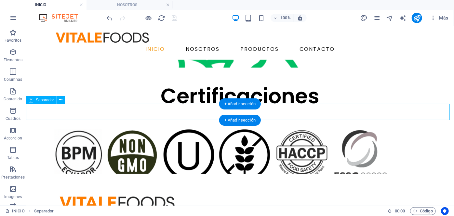
click at [87, 83] on div at bounding box center [240, 75] width 428 height 16
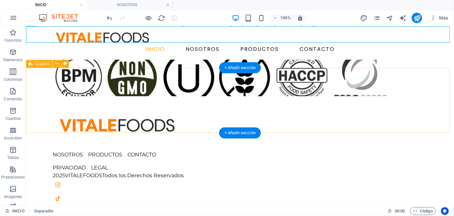
click at [34, 96] on div at bounding box center [240, 63] width 428 height 65
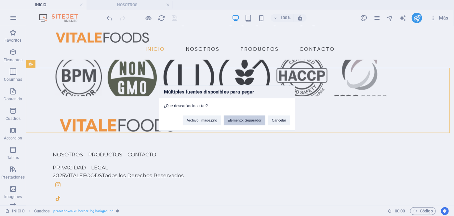
click at [245, 123] on button "Elemento: Separador" at bounding box center [245, 120] width 42 height 10
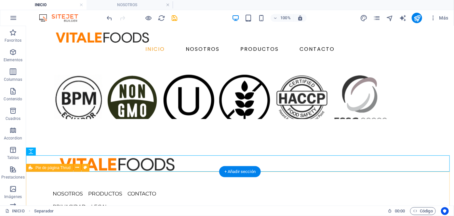
scroll to position [781, 0]
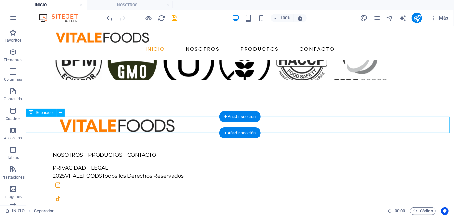
click at [85, 96] on div at bounding box center [240, 88] width 428 height 16
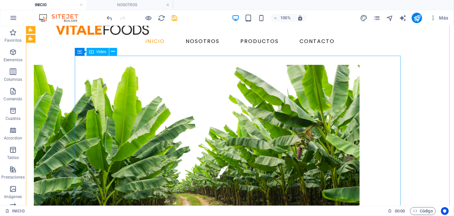
scroll to position [14, 0]
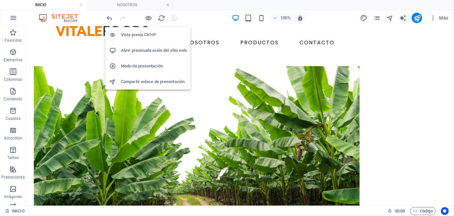
click at [160, 50] on h6 "Abrir previsualización del sitio web" at bounding box center [154, 51] width 66 height 8
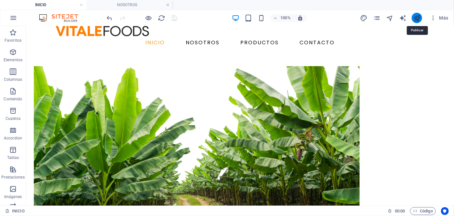
click at [0, 0] on icon "publish" at bounding box center [0, 0] width 0 height 0
